Goal: Use online tool/utility: Use online tool/utility

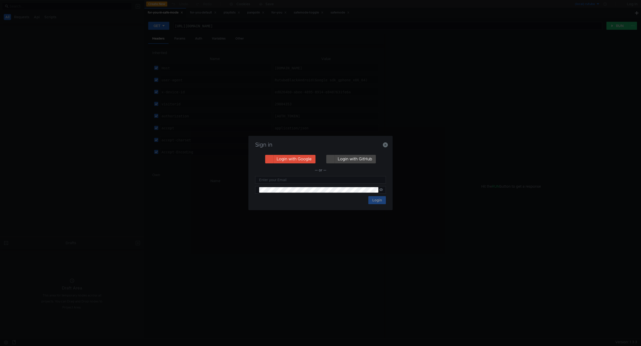
click at [385, 147] on div "Sign in" at bounding box center [320, 148] width 132 height 12
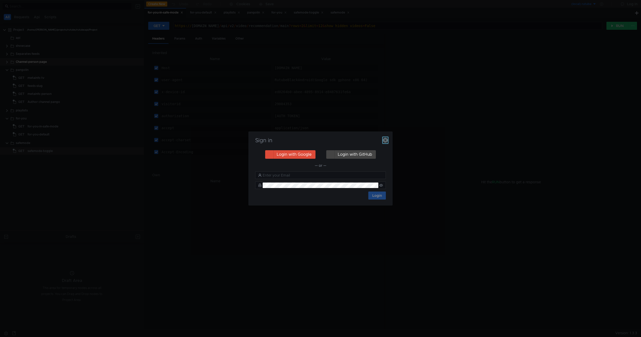
click at [387, 140] on icon "button" at bounding box center [385, 140] width 5 height 5
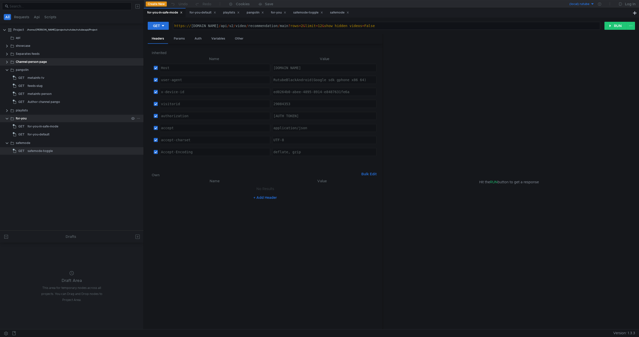
click at [34, 119] on div "for-you" at bounding box center [72, 119] width 113 height 8
click at [8, 118] on clr-icon at bounding box center [7, 119] width 4 height 4
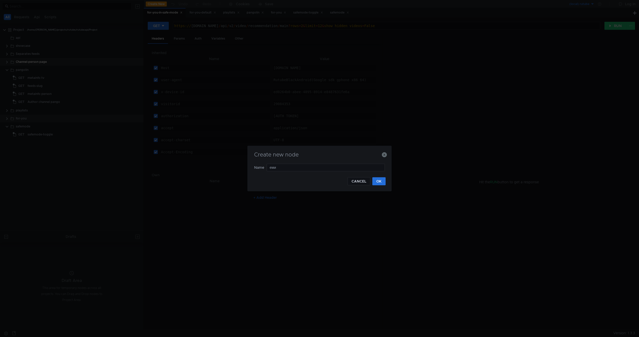
type input "емик"
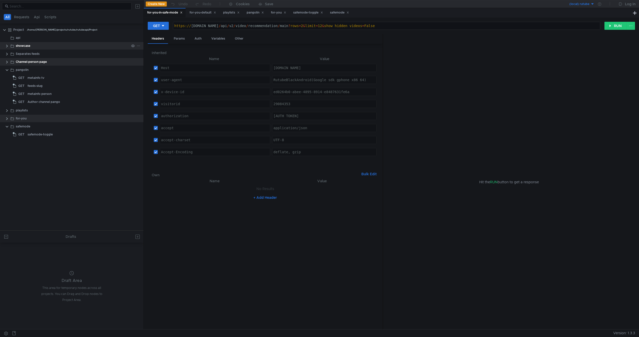
click at [79, 45] on div "showcase" at bounding box center [72, 46] width 113 height 8
click at [12, 46] on clr-icon at bounding box center [12, 46] width 4 height 4
click at [7, 46] on clr-icon at bounding box center [7, 46] width 4 height 4
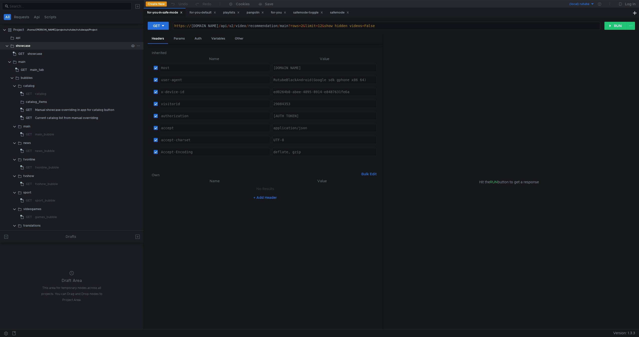
click at [7, 46] on clr-icon at bounding box center [7, 46] width 4 height 4
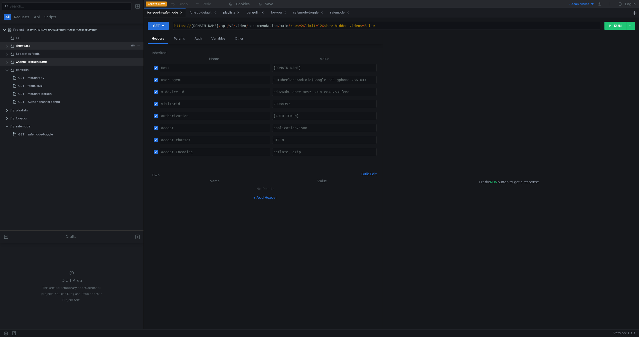
click at [7, 46] on clr-icon at bounding box center [7, 46] width 4 height 4
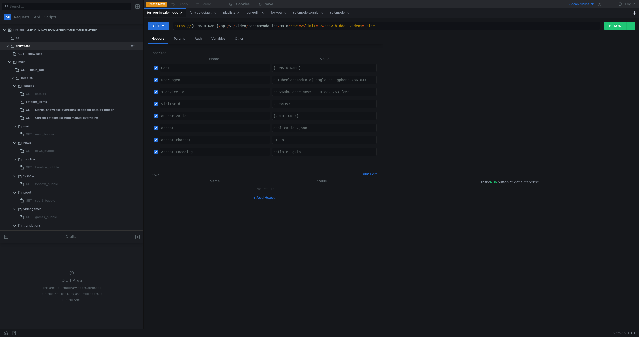
click at [7, 46] on clr-icon at bounding box center [7, 46] width 4 height 4
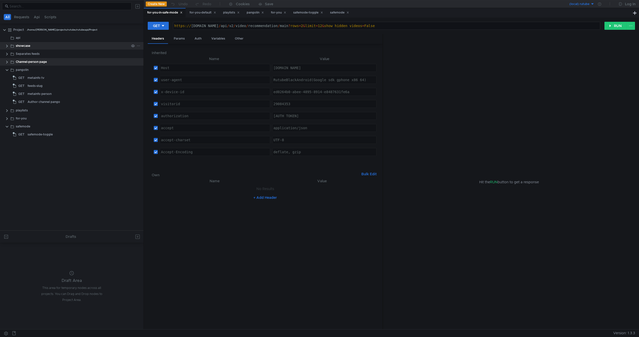
click at [7, 46] on clr-icon at bounding box center [7, 46] width 4 height 4
click at [10, 64] on app-app-tree-node-expander at bounding box center [10, 62] width 4 height 8
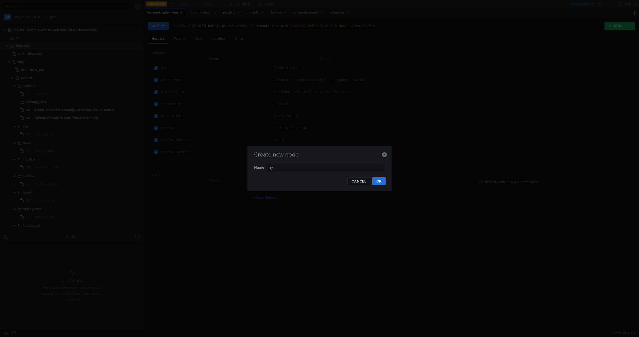
type input "т"
type input "new_"
type input "tvbroadcast_witj"
type input "tvbroadcast_schedule"
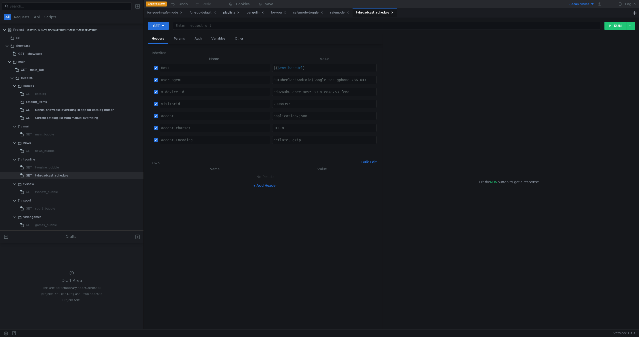
click at [246, 28] on div at bounding box center [386, 30] width 427 height 12
paste textarea "/api/v2/video/stream/tvbroadcastinfo"
type textarea "https://${$env.baseUrl}/api/v2/video/stream/tvbroadcastinfo"
click at [578, 3] on div "(local) rutube" at bounding box center [579, 4] width 20 height 5
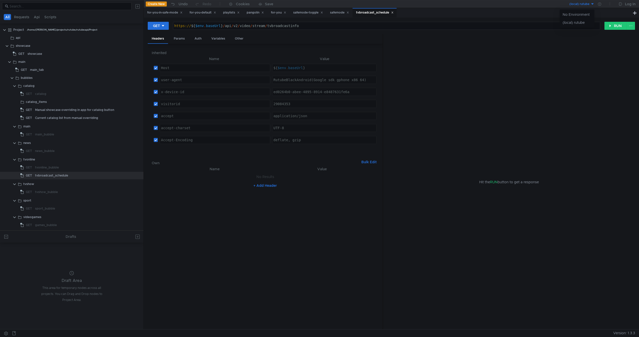
click at [578, 3] on div at bounding box center [319, 168] width 639 height 337
click at [599, 4] on icon at bounding box center [599, 4] width 3 height 3
click at [343, 217] on nz-table "Name Value No Results + Add Header" at bounding box center [265, 245] width 227 height 159
click at [341, 184] on div "+ Add Header" at bounding box center [265, 185] width 227 height 8
click at [615, 26] on button "RUN" at bounding box center [615, 26] width 22 height 8
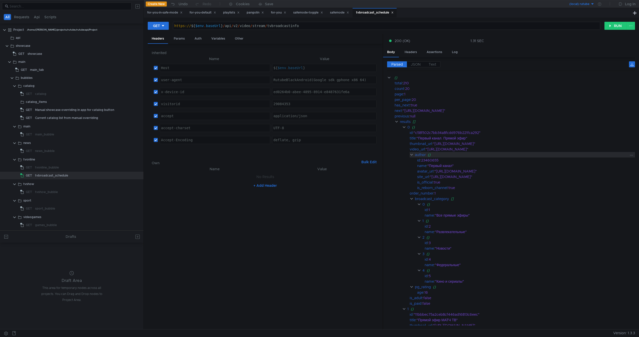
click at [411, 156] on clr-icon at bounding box center [412, 155] width 4 height 4
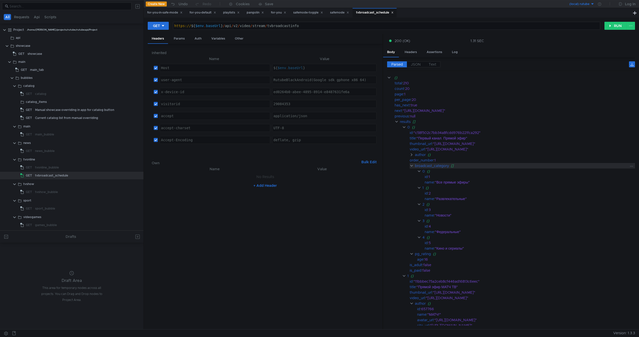
click at [411, 166] on clr-icon at bounding box center [412, 166] width 4 height 4
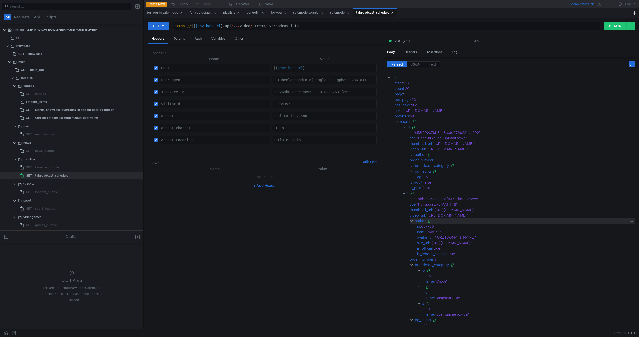
click at [412, 222] on clr-icon at bounding box center [412, 221] width 4 height 4
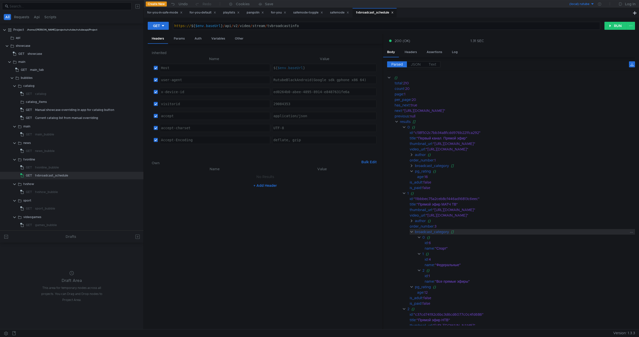
click at [416, 233] on div "broadcast_category" at bounding box center [432, 232] width 34 height 6
click at [414, 237] on div "pg_rating {}" at bounding box center [522, 238] width 225 height 6
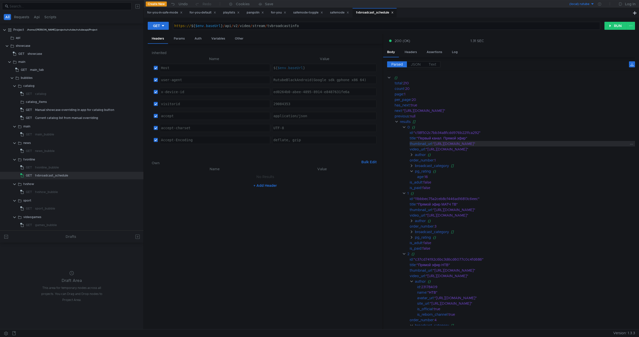
click at [466, 144] on div ""https://pic.rutubelist.ru/video/2025-03-25/b2/86/b286e076039bc3d67da44f325af52…" at bounding box center [531, 144] width 196 height 6
click at [442, 144] on div ""https://pic.rutubelist.ru/video/2025-03-25/b2/86/b286e076039bc3d67da44f325af52…" at bounding box center [531, 144] width 196 height 6
drag, startPoint x: 442, startPoint y: 144, endPoint x: 578, endPoint y: 144, distance: 136.2
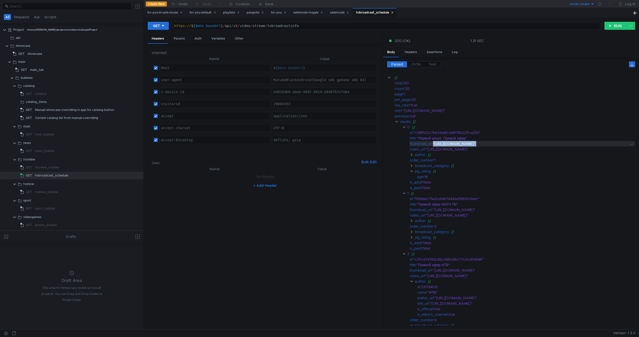
click at [578, 144] on div ""https://pic.rutubelist.ru/video/2025-03-25/b2/86/b286e076039bc3d67da44f325af52…" at bounding box center [531, 144] width 196 height 6
click at [593, 143] on div ""https://pic.rutubelist.ru/video/2025-03-25/b2/86/b286e076039bc3d67da44f325af52…" at bounding box center [531, 144] width 196 height 6
click at [590, 143] on div ""https://pic.rutubelist.ru/video/2025-03-25/b2/86/b286e076039bc3d67da44f325af52…" at bounding box center [531, 144] width 196 height 6
drag, startPoint x: 590, startPoint y: 143, endPoint x: 443, endPoint y: 143, distance: 146.7
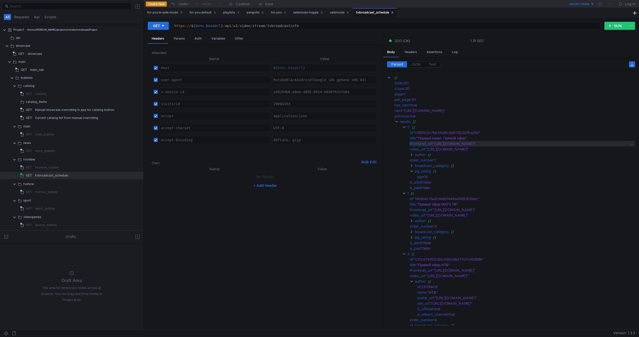
click at [443, 143] on div ""https://pic.rutubelist.ru/video/2025-03-25/b2/86/b286e076039bc3d67da44f325af52…" at bounding box center [531, 144] width 196 height 6
drag, startPoint x: 443, startPoint y: 143, endPoint x: 589, endPoint y: 144, distance: 145.4
click at [589, 144] on div ""https://pic.rutubelist.ru/video/2025-03-25/b2/86/b286e076039bc3d67da44f325af52…" at bounding box center [531, 144] width 196 height 6
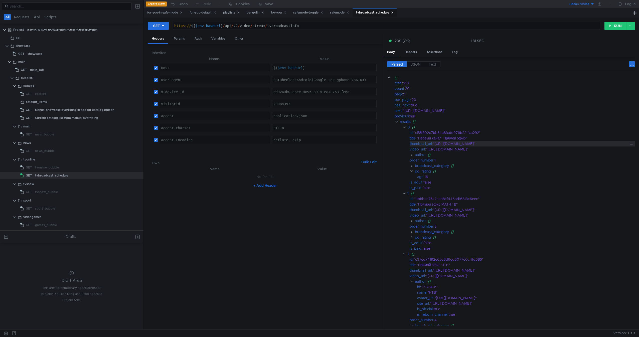
drag, startPoint x: 589, startPoint y: 144, endPoint x: 439, endPoint y: 144, distance: 149.4
click at [439, 144] on div ""https://pic.rutubelist.ru/video/2025-03-25/b2/86/b286e076039bc3d67da44f325af52…" at bounding box center [531, 144] width 196 height 6
drag, startPoint x: 439, startPoint y: 144, endPoint x: 592, endPoint y: 146, distance: 153.0
click at [592, 146] on div ""https://pic.rutubelist.ru/video/2025-03-25/b2/86/b286e076039bc3d67da44f325af52…" at bounding box center [531, 144] width 196 height 6
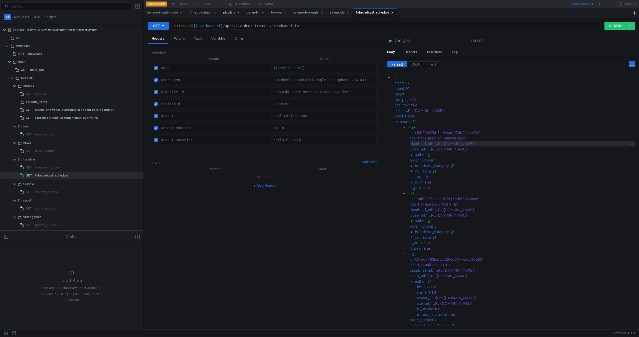
click at [592, 146] on div ""https://pic.rutubelist.ru/video/2025-03-25/b2/86/b286e076039bc3d67da44f325af52…" at bounding box center [531, 144] width 196 height 6
click at [405, 126] on clr-icon at bounding box center [404, 127] width 4 height 4
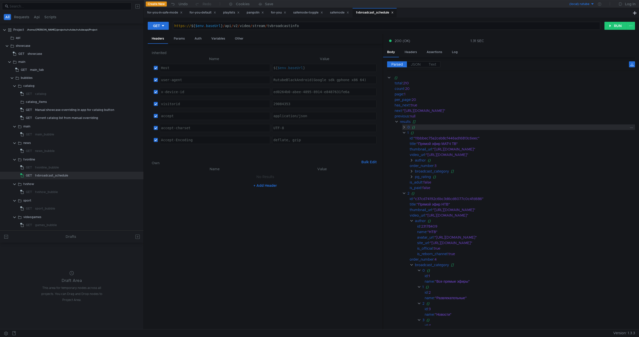
click at [405, 126] on clr-icon at bounding box center [404, 127] width 4 height 4
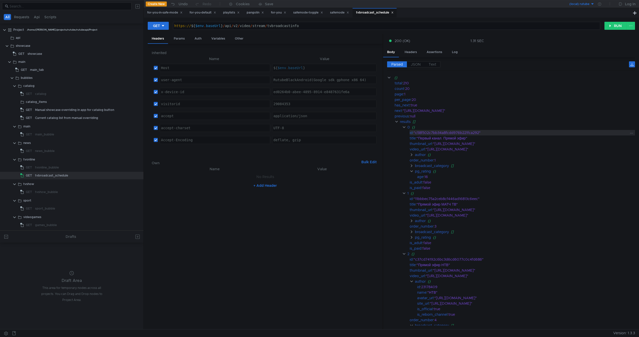
click at [446, 132] on div ""c58f502c7bb34a8fcdd976b221fca292"" at bounding box center [521, 133] width 214 height 6
click at [433, 132] on div ""c58f502c7bb34a8fcdd976b221fca292"" at bounding box center [521, 133] width 214 height 6
drag, startPoint x: 433, startPoint y: 132, endPoint x: 458, endPoint y: 132, distance: 25.0
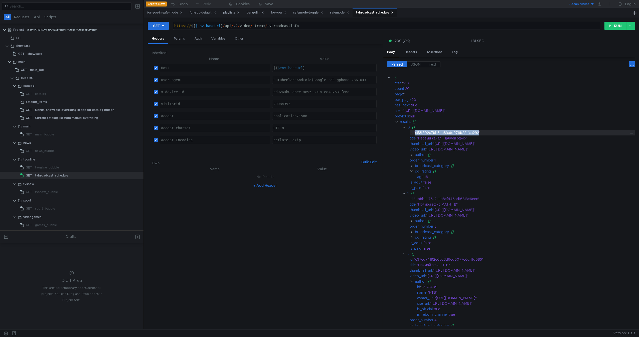
click at [458, 132] on div ""c58f502c7bb34a8fcdd976b221fca292"" at bounding box center [521, 133] width 214 height 6
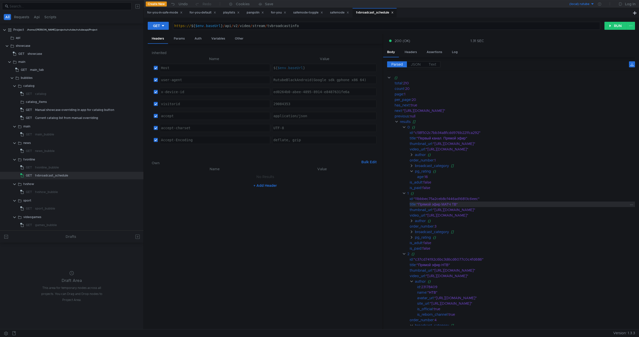
click at [429, 206] on div ""Прямой эфир МАТЧ ТВ"" at bounding box center [522, 205] width 211 height 6
drag, startPoint x: 429, startPoint y: 206, endPoint x: 450, endPoint y: 205, distance: 21.6
click at [450, 205] on div ""Прямой эфир МАТЧ ТВ"" at bounding box center [522, 205] width 211 height 6
click at [457, 205] on div ""Прямой эфир МАТЧ ТВ"" at bounding box center [522, 205] width 211 height 6
drag, startPoint x: 457, startPoint y: 205, endPoint x: 425, endPoint y: 207, distance: 32.9
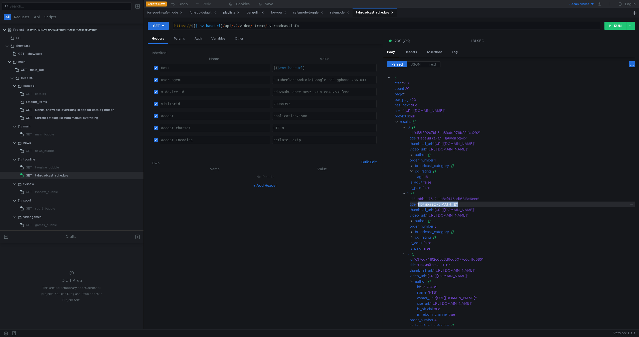
click at [425, 207] on div ""Прямой эфир МАТЧ ТВ"" at bounding box center [522, 205] width 211 height 6
drag, startPoint x: 425, startPoint y: 207, endPoint x: 456, endPoint y: 203, distance: 32.0
click at [456, 203] on div ""Прямой эфир МАТЧ ТВ"" at bounding box center [522, 205] width 211 height 6
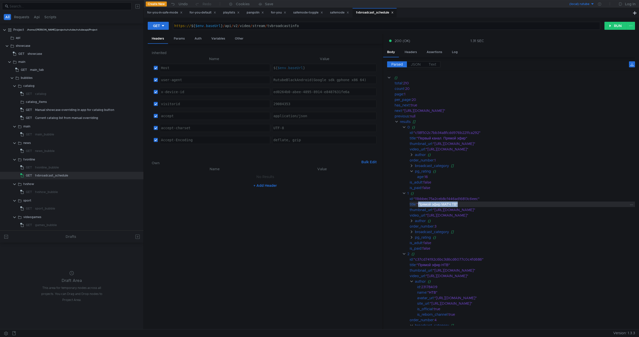
drag, startPoint x: 456, startPoint y: 203, endPoint x: 430, endPoint y: 205, distance: 26.3
click at [430, 205] on div ""Прямой эфир МАТЧ ТВ"" at bounding box center [522, 205] width 211 height 6
drag, startPoint x: 430, startPoint y: 205, endPoint x: 453, endPoint y: 204, distance: 22.8
click at [453, 204] on div ""Прямой эфир МАТЧ ТВ"" at bounding box center [522, 205] width 211 height 6
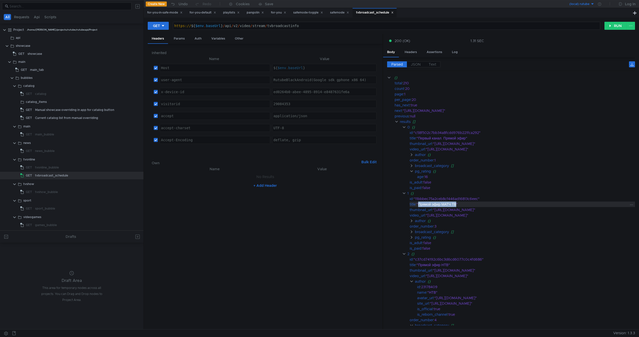
click at [453, 204] on div ""Прямой эфир МАТЧ ТВ"" at bounding box center [522, 205] width 211 height 6
drag, startPoint x: 453, startPoint y: 204, endPoint x: 427, endPoint y: 204, distance: 26.3
click at [427, 204] on div ""Прямой эфир МАТЧ ТВ"" at bounding box center [522, 205] width 211 height 6
drag, startPoint x: 427, startPoint y: 204, endPoint x: 452, endPoint y: 204, distance: 25.5
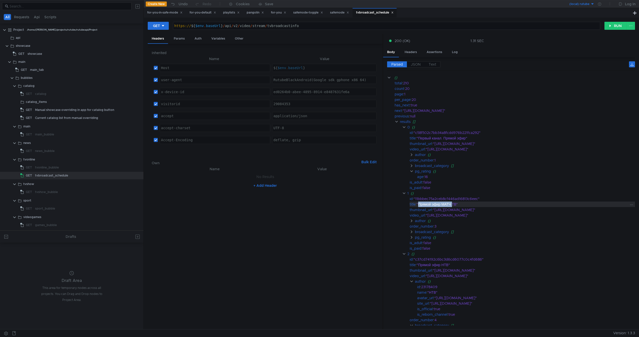
click at [452, 204] on div ""Прямой эфир МАТЧ ТВ"" at bounding box center [522, 205] width 211 height 6
click at [454, 204] on div ""Прямой эфир МАТЧ ТВ"" at bounding box center [522, 205] width 211 height 6
drag, startPoint x: 454, startPoint y: 204, endPoint x: 427, endPoint y: 206, distance: 27.6
click at [427, 206] on div ""Прямой эфир МАТЧ ТВ"" at bounding box center [522, 205] width 211 height 6
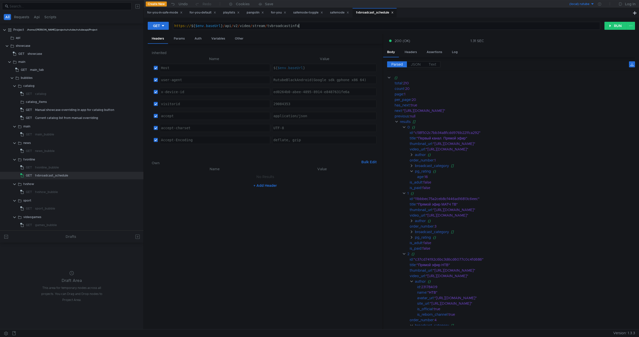
click at [311, 27] on div "https:// ${ $env . baseUrl } / api / v2 / video / stream / tvbroadcastinfo" at bounding box center [386, 30] width 427 height 12
drag, startPoint x: 311, startPoint y: 27, endPoint x: 223, endPoint y: 23, distance: 87.9
click at [223, 23] on div "https:// ${ $env . baseUrl } / api / v2 / video / stream / tvbroadcastinfo" at bounding box center [386, 26] width 427 height 8
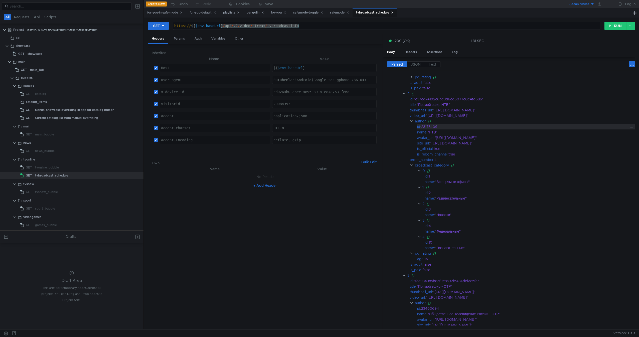
scroll to position [172, 0]
click at [413, 164] on clr-icon at bounding box center [412, 164] width 4 height 4
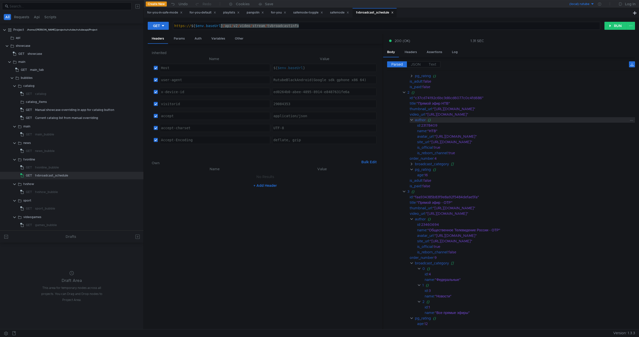
click at [413, 121] on clr-icon at bounding box center [412, 120] width 4 height 4
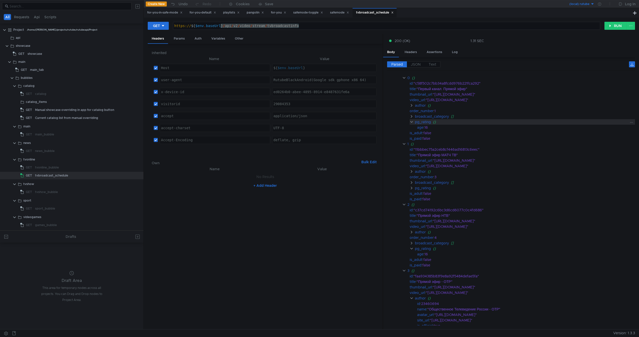
scroll to position [40, 0]
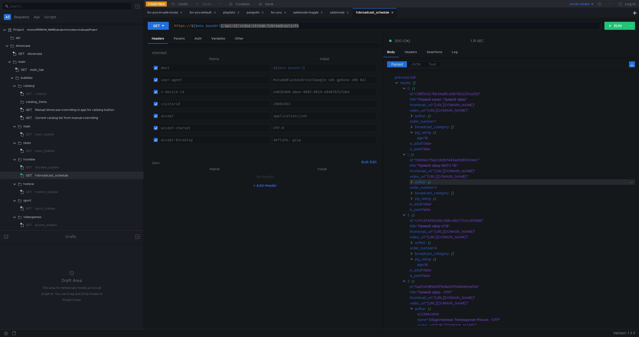
click at [411, 183] on clr-icon at bounding box center [412, 182] width 4 height 4
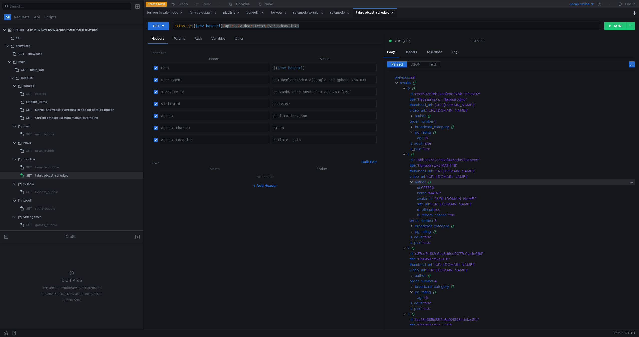
click at [411, 183] on clr-icon at bounding box center [412, 182] width 4 height 4
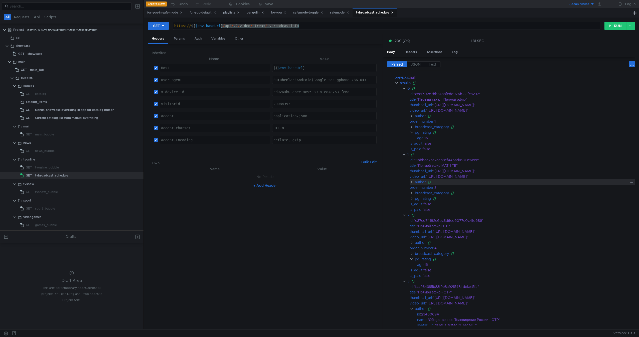
click at [411, 183] on clr-icon at bounding box center [412, 182] width 4 height 4
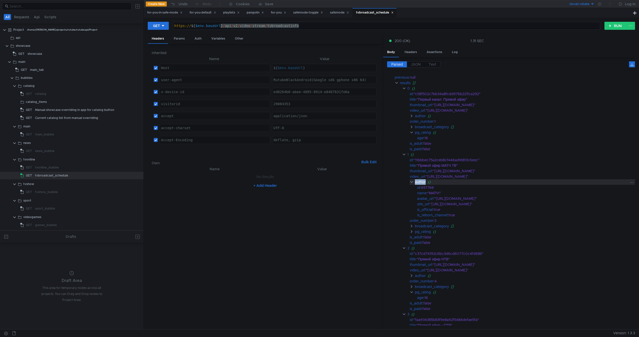
click at [411, 183] on clr-icon at bounding box center [412, 182] width 4 height 4
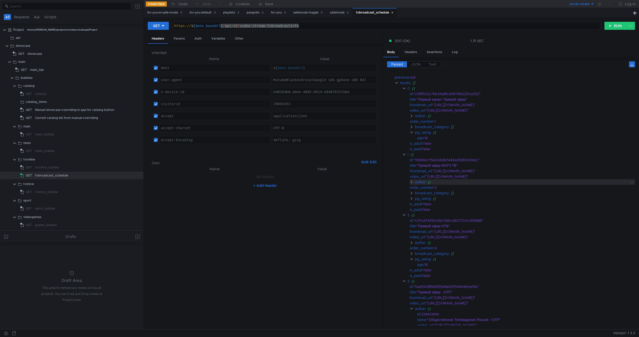
click at [411, 183] on clr-icon at bounding box center [412, 182] width 4 height 4
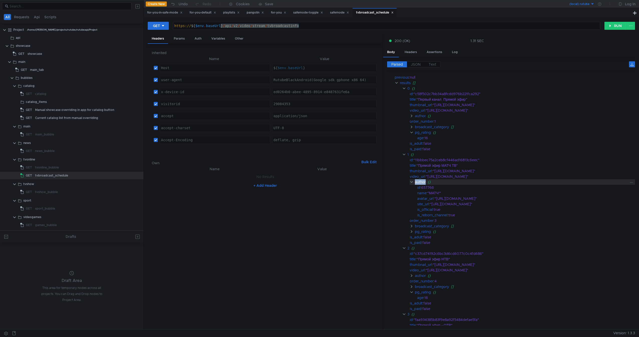
click at [411, 183] on clr-icon at bounding box center [412, 182] width 4 height 4
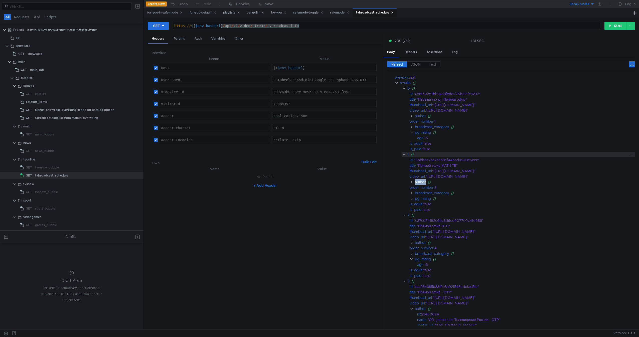
scroll to position [66, 0]
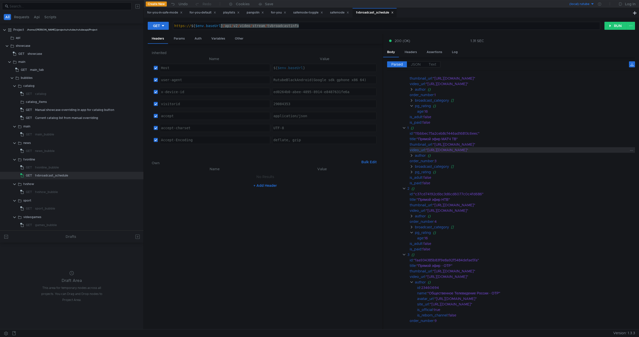
click at [517, 149] on div ""https://rutube.ru/video/11bbbec75a2ceb8cf446ad16813c6eec/"" at bounding box center [527, 150] width 202 height 6
click at [528, 147] on div ""https://pic.rutubelist.ru/video/2025-02-09/43/88/4388c6c871b26d5f7737cd9e58041…" at bounding box center [531, 145] width 196 height 6
click at [507, 147] on div ""https://pic.rutubelist.ru/video/2025-02-09/43/88/4388c6c871b26d5f7737cd9e58041…" at bounding box center [531, 145] width 196 height 6
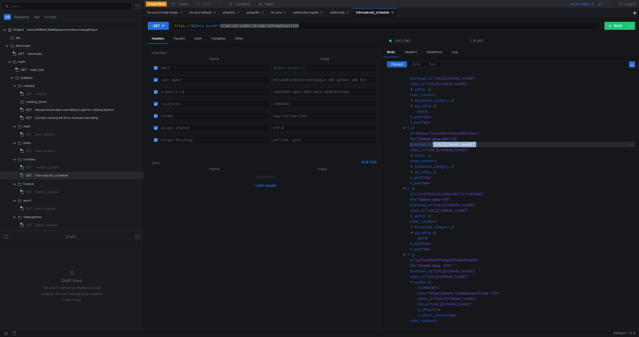
click at [475, 145] on div ""https://pic.rutubelist.ru/video/2025-02-09/43/88/4388c6c871b26d5f7737cd9e58041…" at bounding box center [531, 145] width 196 height 6
drag, startPoint x: 475, startPoint y: 145, endPoint x: 463, endPoint y: 145, distance: 11.3
click at [463, 145] on div ""https://pic.rutubelist.ru/video/2025-02-09/43/88/4388c6c871b26d5f7737cd9e58041…" at bounding box center [531, 145] width 196 height 6
click at [454, 145] on div ""https://pic.rutubelist.ru/video/2025-02-09/43/88/4388c6c871b26d5f7737cd9e58041…" at bounding box center [531, 145] width 196 height 6
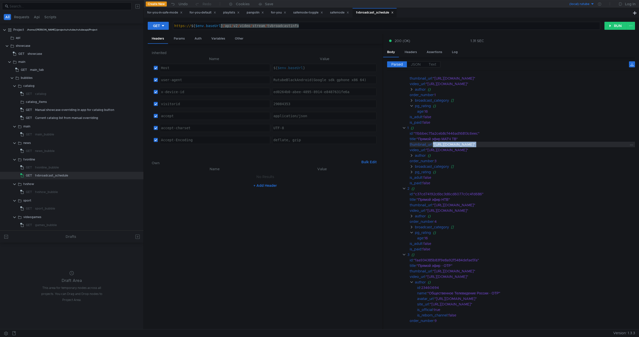
click at [454, 145] on div ""https://pic.rutubelist.ru/video/2025-02-09/43/88/4388c6c871b26d5f7737cd9e58041…" at bounding box center [531, 145] width 196 height 6
click at [482, 145] on div ""https://pic.rutubelist.ru/video/2025-02-09/43/88/4388c6c871b26d5f7737cd9e58041…" at bounding box center [531, 145] width 196 height 6
click at [506, 145] on div ""https://pic.rutubelist.ru/video/2025-02-09/43/88/4388c6c871b26d5f7737cd9e58041…" at bounding box center [531, 145] width 196 height 6
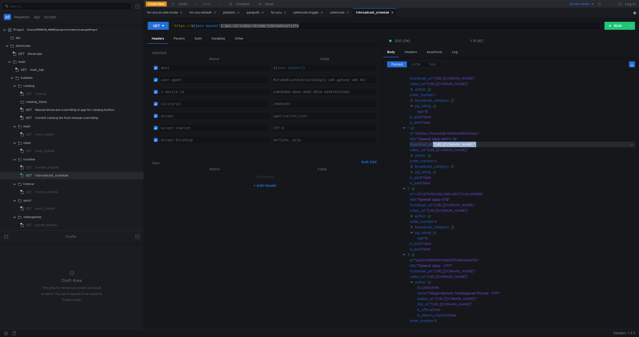
click at [506, 145] on div ""https://pic.rutubelist.ru/video/2025-02-09/43/88/4388c6c871b26d5f7737cd9e58041…" at bounding box center [531, 145] width 196 height 6
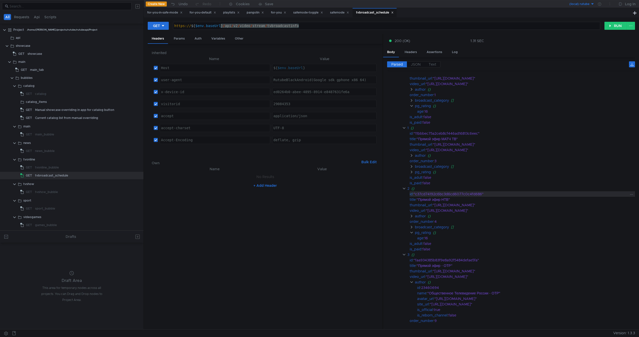
click at [450, 192] on div ""c37cd74192c6bc3d6cd6077c0c4fd686"" at bounding box center [521, 194] width 214 height 6
click at [435, 194] on div ""c37cd74192c6bc3d6cd6077c0c4fd686"" at bounding box center [521, 194] width 214 height 6
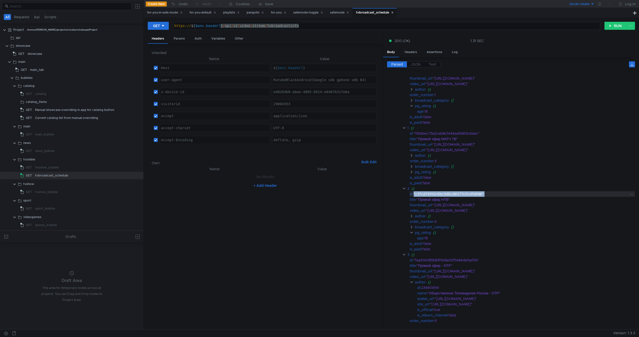
drag, startPoint x: 435, startPoint y: 194, endPoint x: 460, endPoint y: 194, distance: 25.8
click at [437, 194] on div ""c37cd74192c6bc3d6cd6077c0c4fd686"" at bounding box center [521, 194] width 214 height 6
click at [460, 194] on div ""c37cd74192c6bc3d6cd6077c0c4fd686"" at bounding box center [521, 194] width 214 height 6
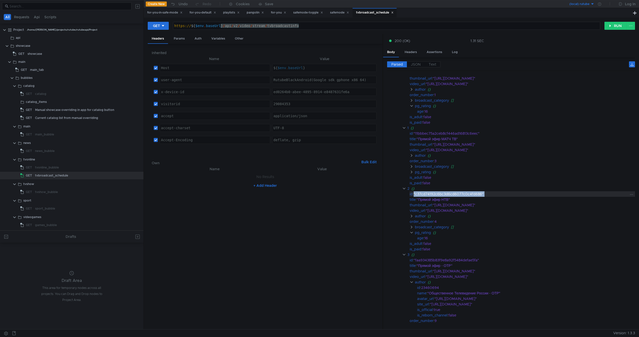
click at [467, 196] on div ""c37cd74192c6bc3d6cd6077c0c4fd686"" at bounding box center [521, 194] width 214 height 6
click at [450, 197] on div ""c37cd74192c6bc3d6cd6077c0c4fd686"" at bounding box center [521, 194] width 214 height 6
click at [439, 199] on div ""Прямой эфир НТВ"" at bounding box center [522, 200] width 211 height 6
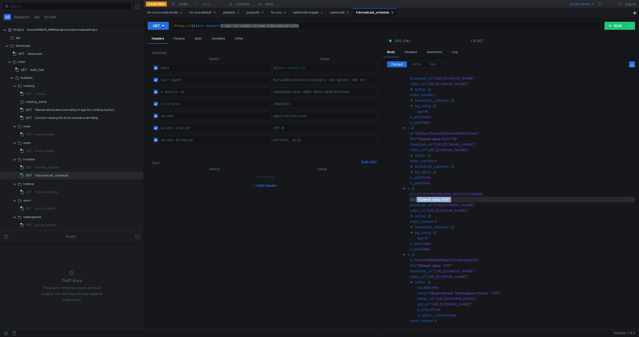
drag, startPoint x: 439, startPoint y: 199, endPoint x: 429, endPoint y: 200, distance: 9.5
click at [429, 200] on div ""Прямой эфир НТВ"" at bounding box center [522, 200] width 211 height 6
click at [456, 201] on div ""Прямой эфир НТВ"" at bounding box center [522, 200] width 211 height 6
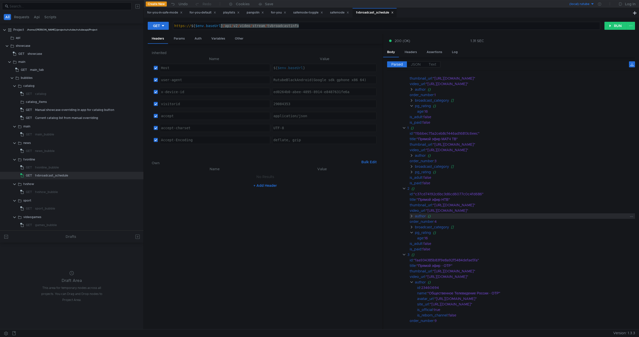
click at [411, 217] on clr-icon at bounding box center [412, 216] width 4 height 4
click at [412, 223] on div "order_number" at bounding box center [422, 222] width 24 height 6
click at [412, 226] on clr-icon at bounding box center [412, 227] width 4 height 4
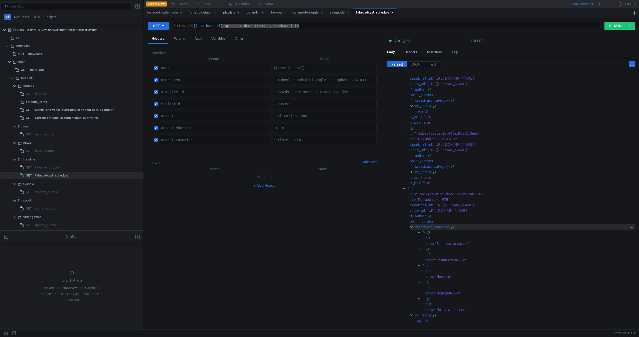
click at [412, 226] on clr-icon at bounding box center [412, 227] width 4 height 4
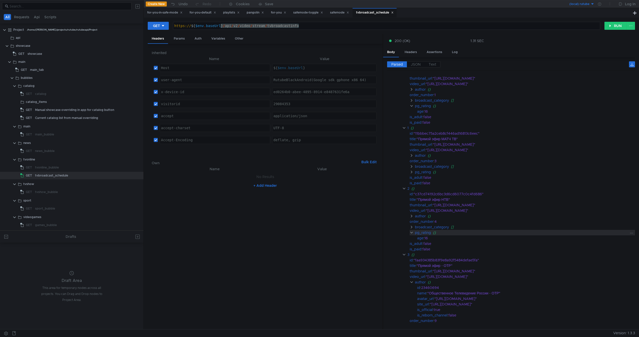
click at [411, 230] on div "pg_rating {}" at bounding box center [522, 233] width 225 height 6
click at [425, 232] on div "pg_rating" at bounding box center [423, 233] width 16 height 6
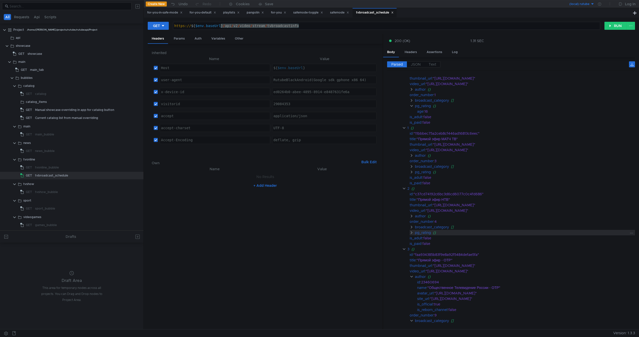
click at [413, 232] on clr-icon at bounding box center [412, 233] width 4 height 4
click at [413, 227] on clr-icon at bounding box center [412, 227] width 4 height 4
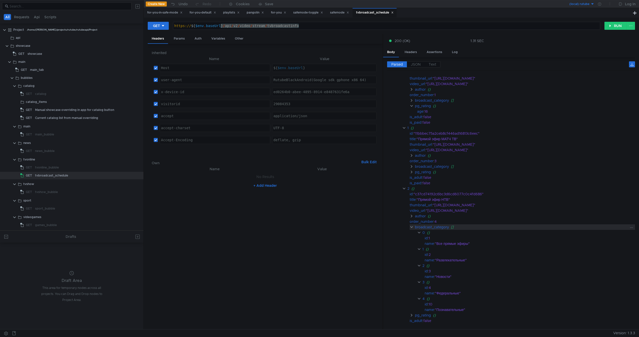
click at [413, 227] on clr-icon at bounding box center [412, 227] width 4 height 4
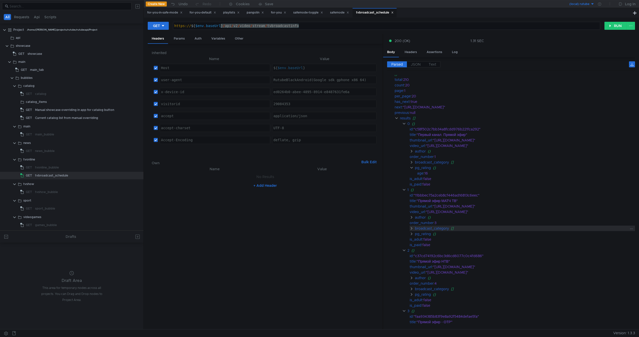
scroll to position [0, 0]
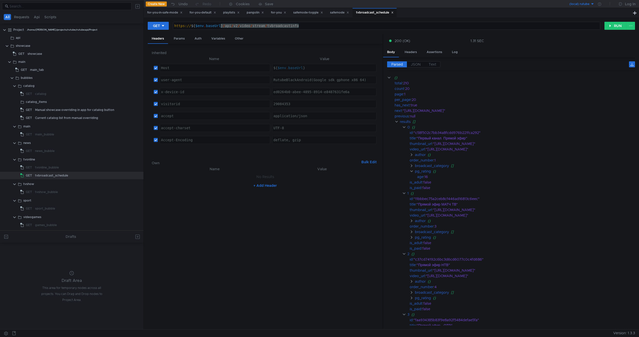
click at [302, 25] on div "https:// ${ $env . baseUrl } / api / v2 / video / stream / tvbroadcastinfo" at bounding box center [386, 26] width 427 height 8
drag, startPoint x: 302, startPoint y: 25, endPoint x: 224, endPoint y: 26, distance: 78.4
click at [224, 26] on div "https:// ${ $env . baseUrl } / api / v2 / video / stream / tvbroadcastinfo" at bounding box center [386, 30] width 427 height 12
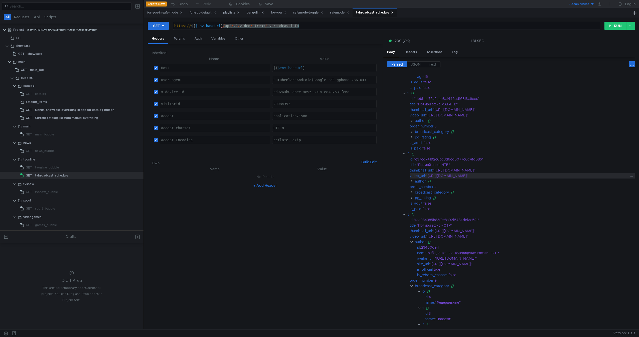
scroll to position [199, 0]
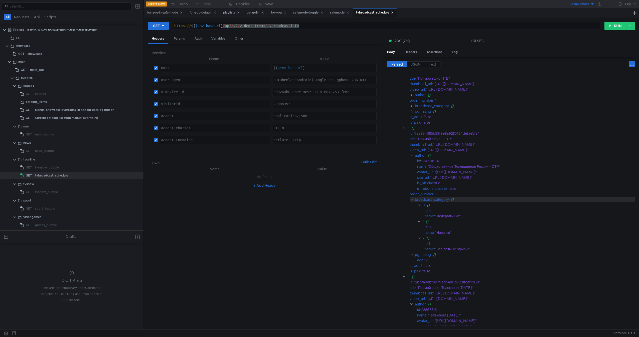
click at [413, 201] on clr-icon at bounding box center [412, 200] width 4 height 4
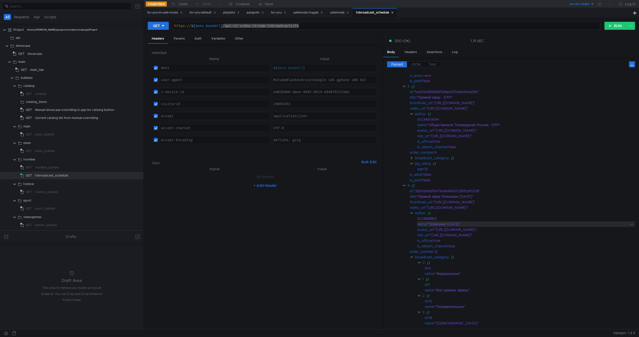
scroll to position [265, 0]
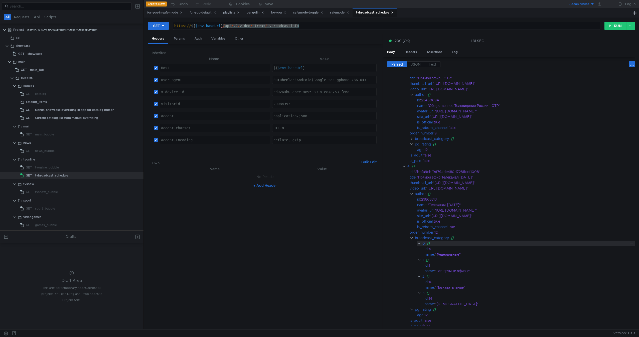
click at [420, 243] on clr-icon at bounding box center [419, 243] width 4 height 4
click at [413, 238] on clr-icon at bounding box center [412, 238] width 4 height 4
click at [412, 239] on clr-icon at bounding box center [412, 238] width 4 height 4
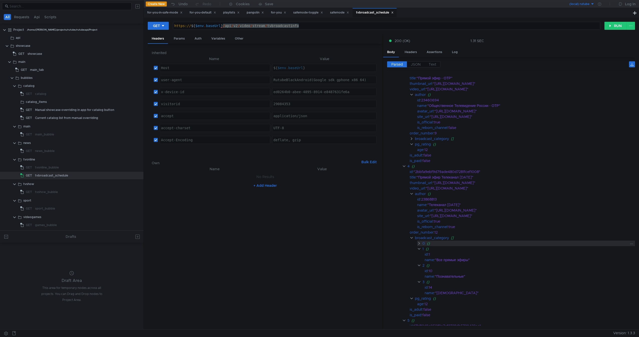
click at [419, 244] on clr-icon at bounding box center [419, 243] width 4 height 4
click at [418, 250] on clr-icon at bounding box center [419, 249] width 4 height 4
click at [413, 239] on clr-icon at bounding box center [412, 238] width 4 height 4
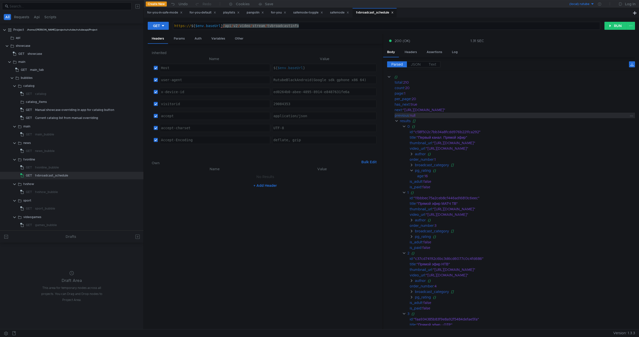
scroll to position [0, 0]
click at [396, 122] on clr-icon at bounding box center [397, 122] width 4 height 4
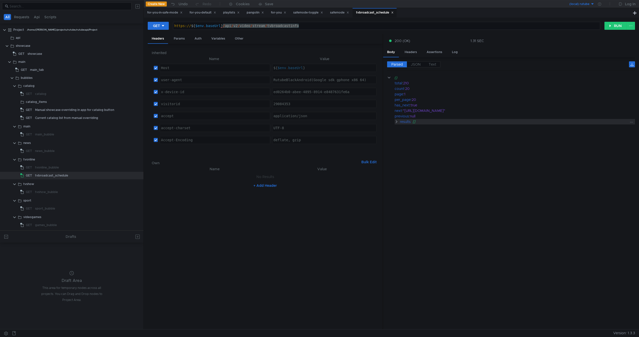
click at [396, 122] on clr-icon at bounding box center [397, 122] width 4 height 4
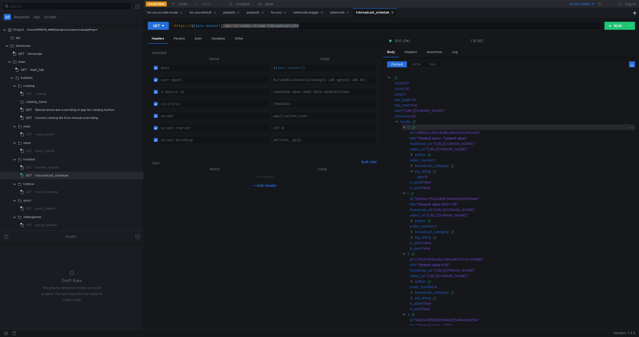
click at [404, 128] on clr-icon at bounding box center [404, 127] width 4 height 4
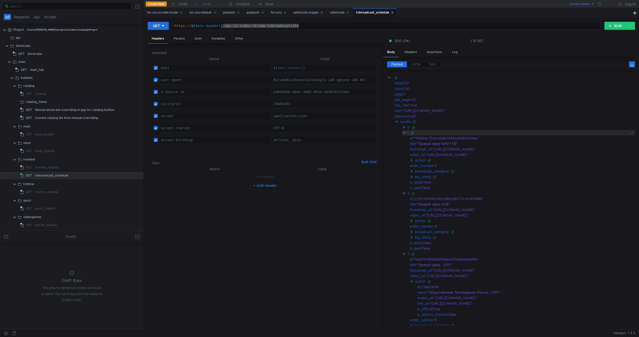
click at [404, 132] on clr-icon at bounding box center [404, 133] width 4 height 4
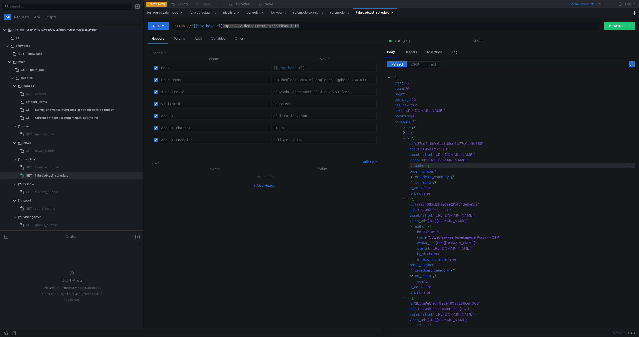
click at [410, 166] on clr-icon at bounding box center [412, 166] width 4 height 4
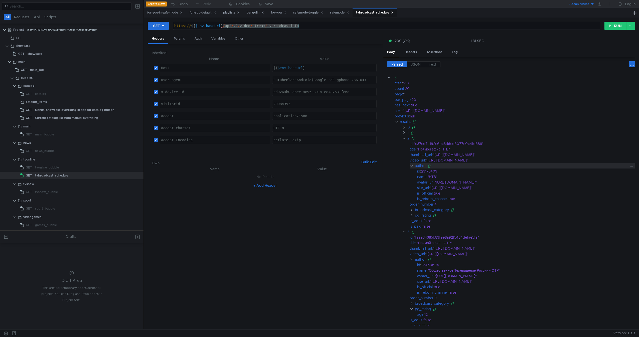
click at [410, 166] on clr-icon at bounding box center [412, 166] width 4 height 4
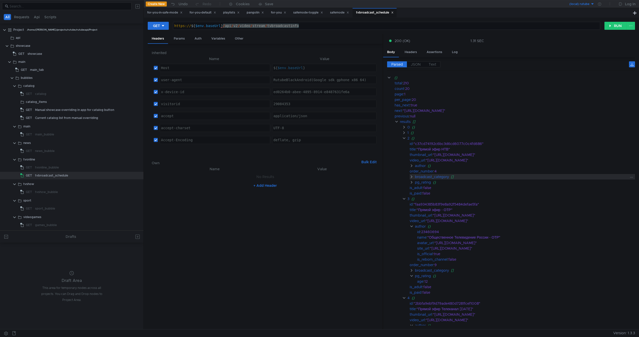
click at [411, 179] on div "broadcast_category []" at bounding box center [522, 177] width 225 height 6
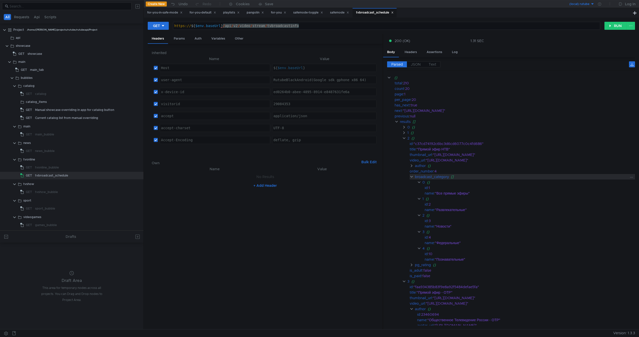
click at [411, 179] on div "broadcast_category []" at bounding box center [522, 177] width 225 height 6
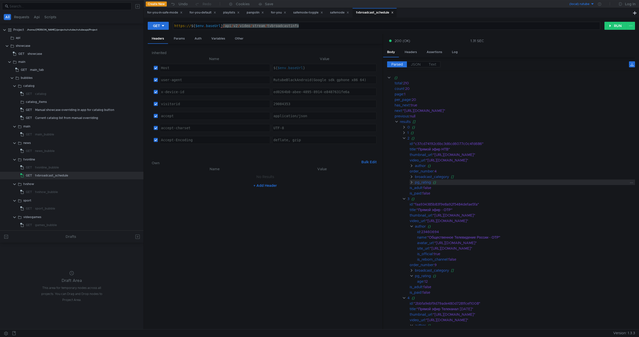
click at [411, 182] on clr-icon at bounding box center [412, 182] width 4 height 4
click at [331, 26] on div "https:// ${ $env . baseUrl } / api / v2 / video / stream / tvbroadcastinfo" at bounding box center [386, 26] width 427 height 8
click at [348, 26] on div "https:// ${ $env . baseUrl } / api / v2 / video / stream / tvbroadcastinfo" at bounding box center [386, 30] width 427 height 12
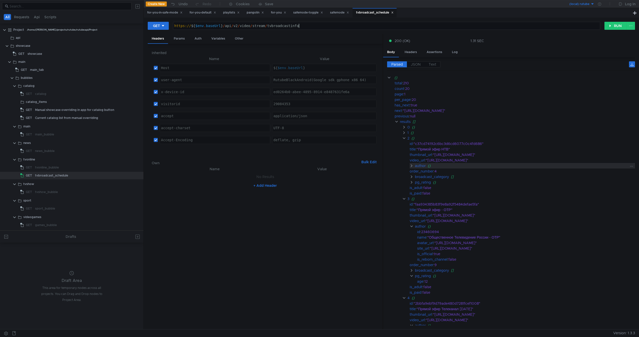
click at [412, 166] on clr-icon at bounding box center [412, 166] width 4 height 4
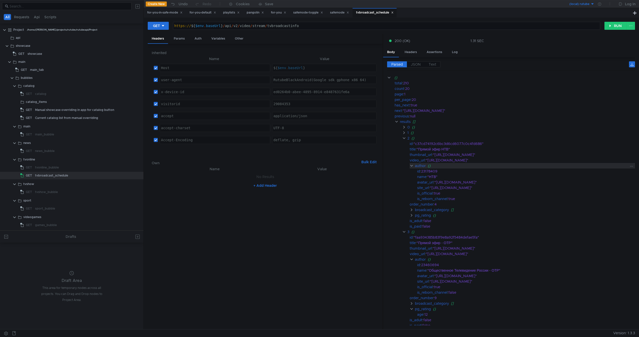
click at [412, 166] on clr-icon at bounding box center [412, 166] width 4 height 4
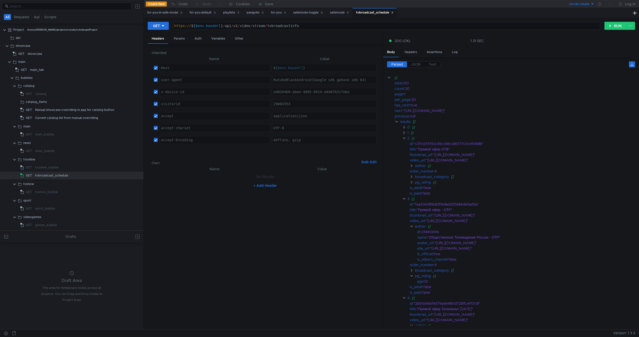
scroll to position [0, 2]
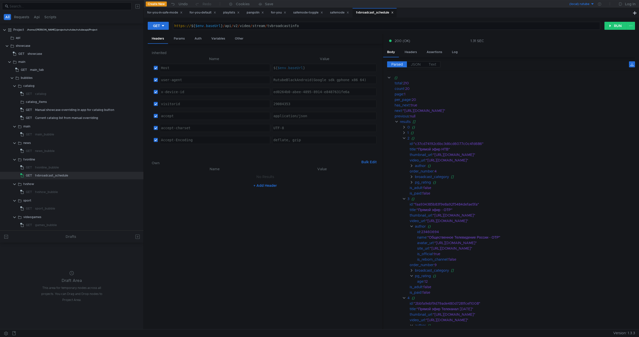
scroll to position [0, 2]
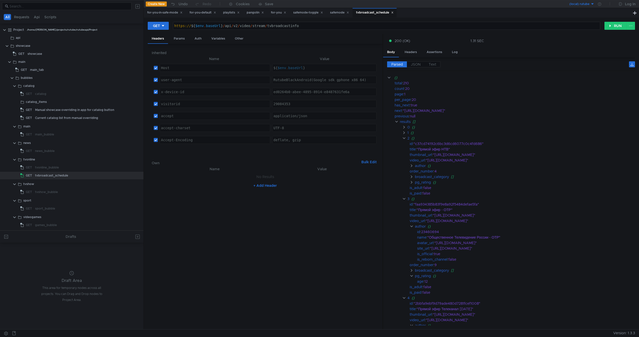
scroll to position [0, 2]
